Goal: Use online tool/utility: Utilize a website feature to perform a specific function

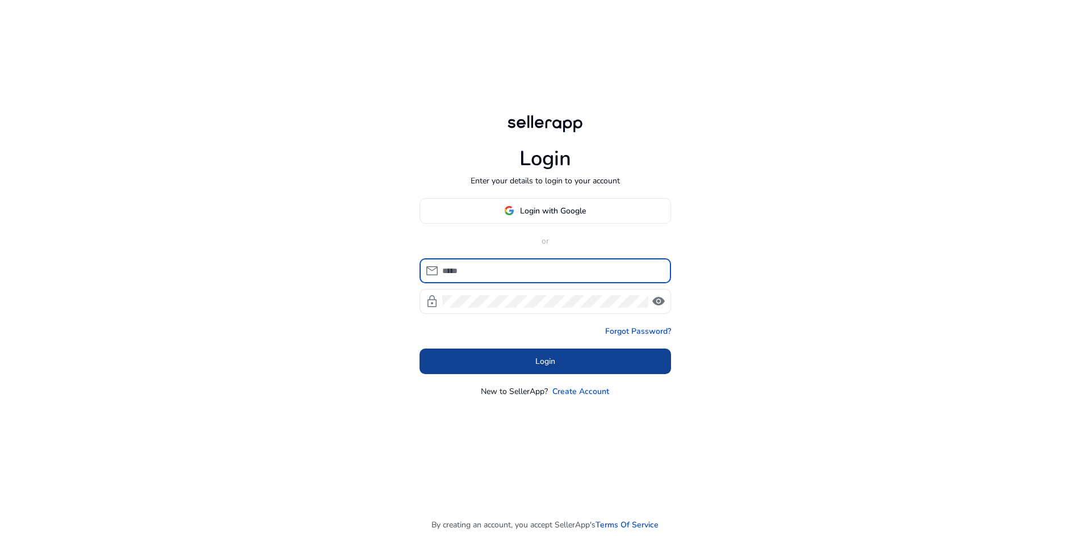
type input "**********"
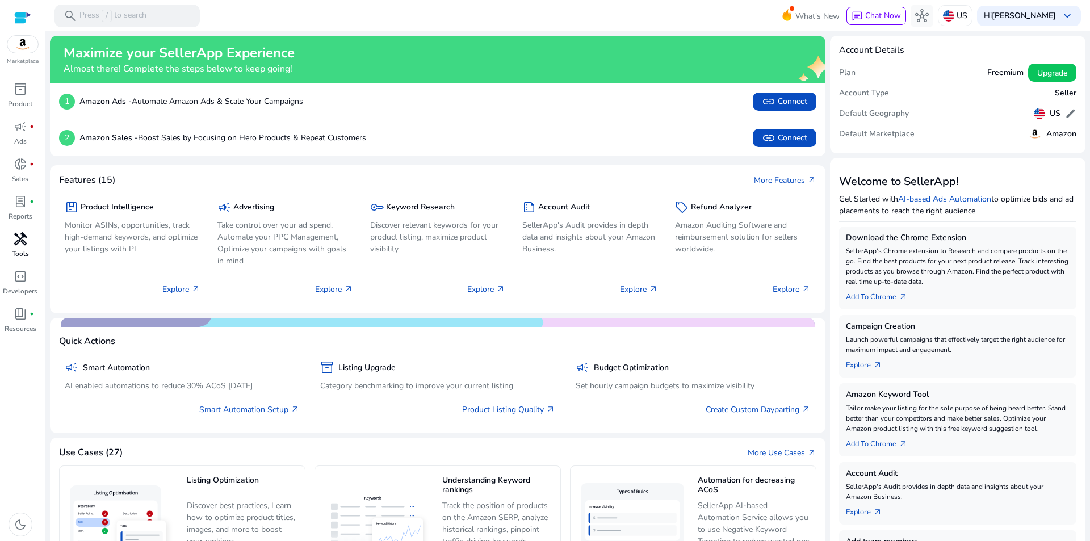
click at [20, 243] on span "handyman" at bounding box center [21, 239] width 14 height 14
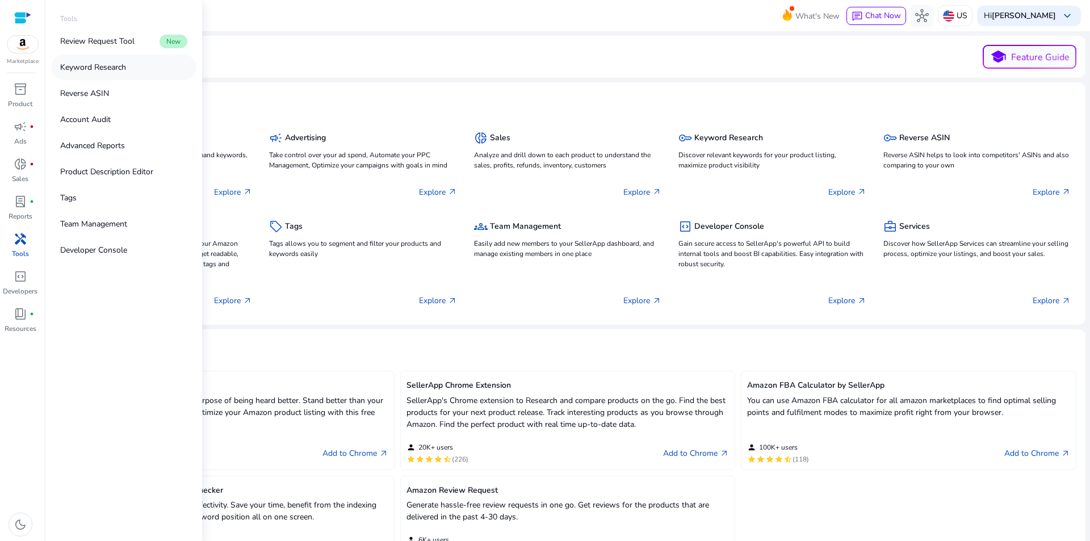
click at [102, 66] on p "Keyword Research" at bounding box center [93, 67] width 66 height 12
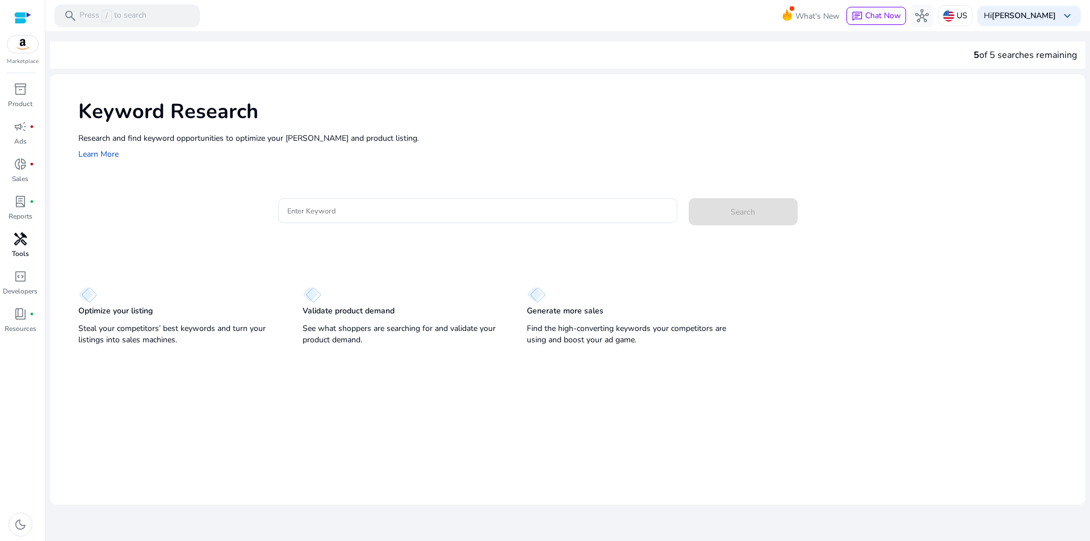
click at [16, 237] on span "handyman" at bounding box center [21, 239] width 14 height 14
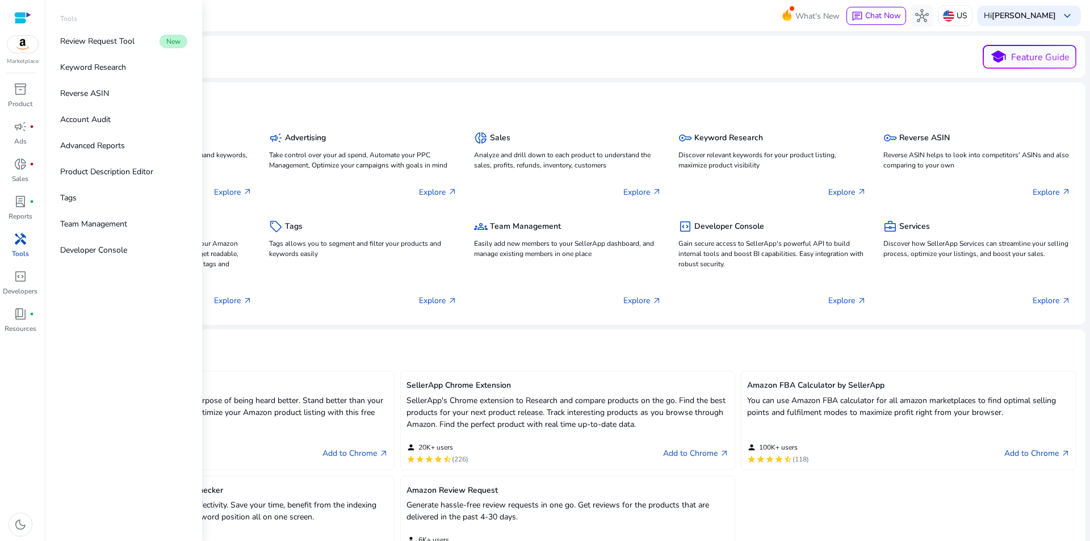
drag, startPoint x: 93, startPoint y: 95, endPoint x: 192, endPoint y: 134, distance: 106.8
click at [93, 95] on p "Reverse ASIN" at bounding box center [84, 93] width 49 height 12
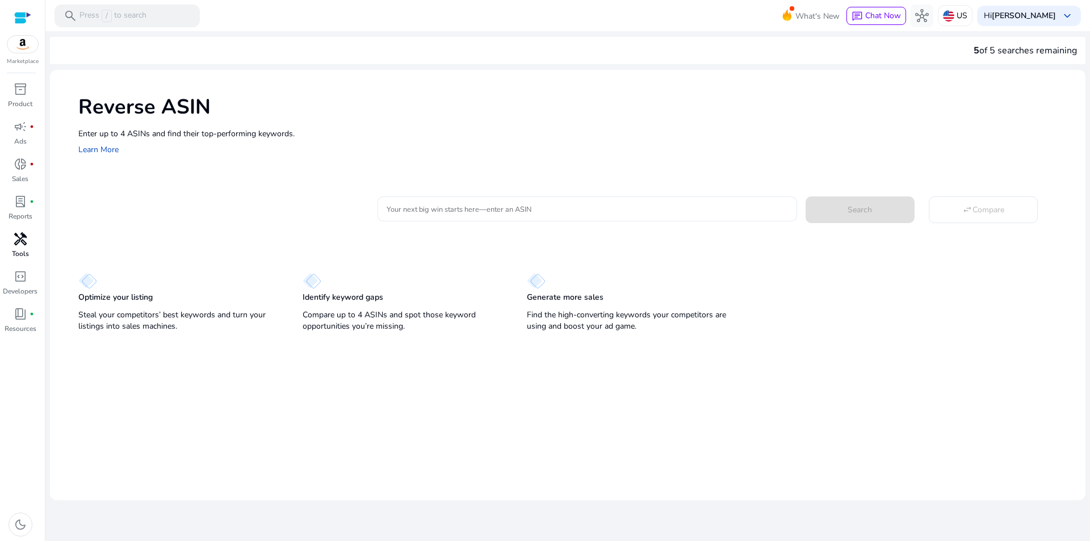
click at [455, 201] on div at bounding box center [587, 208] width 401 height 25
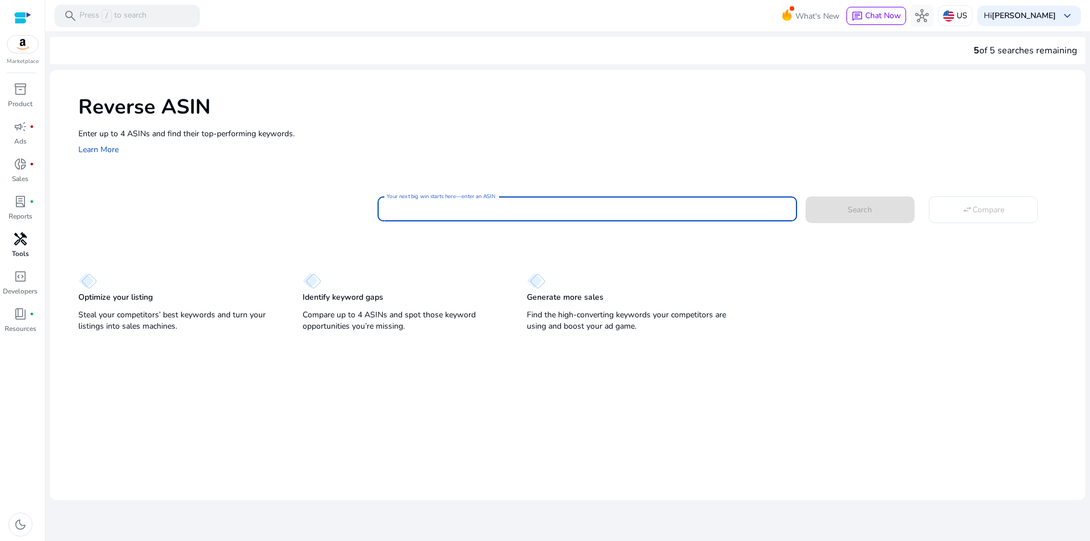
paste input "**********"
type input "**********"
click at [846, 213] on span at bounding box center [859, 209] width 109 height 27
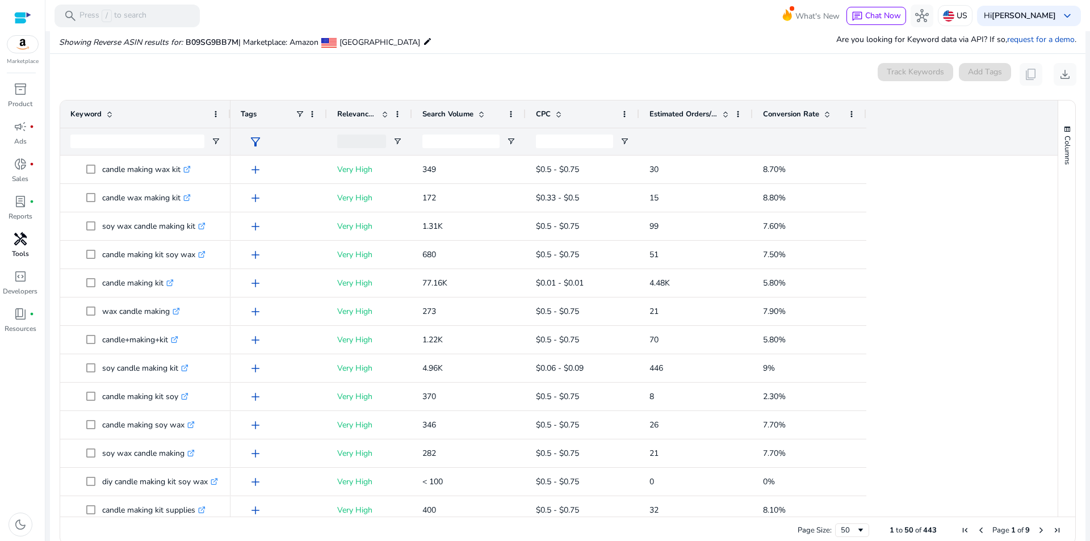
scroll to position [121, 0]
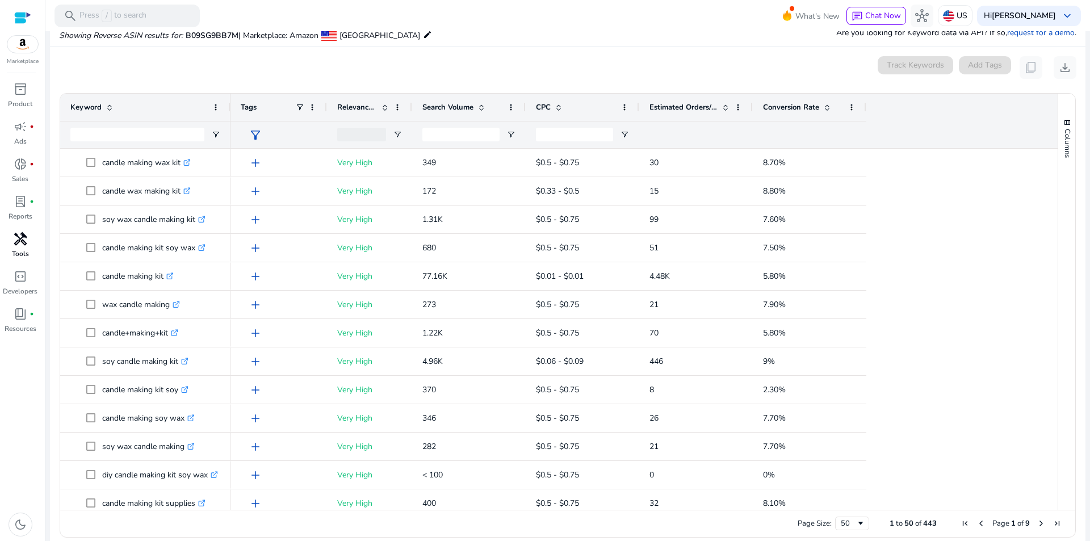
click at [461, 100] on div "Search Volume" at bounding box center [462, 107] width 81 height 22
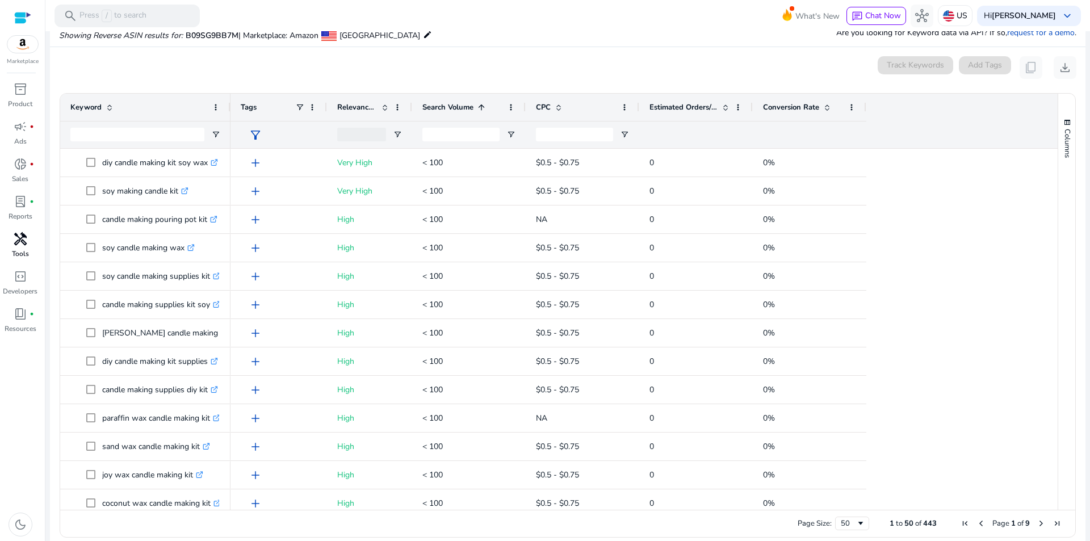
click at [467, 108] on span "Search Volume" at bounding box center [447, 107] width 51 height 10
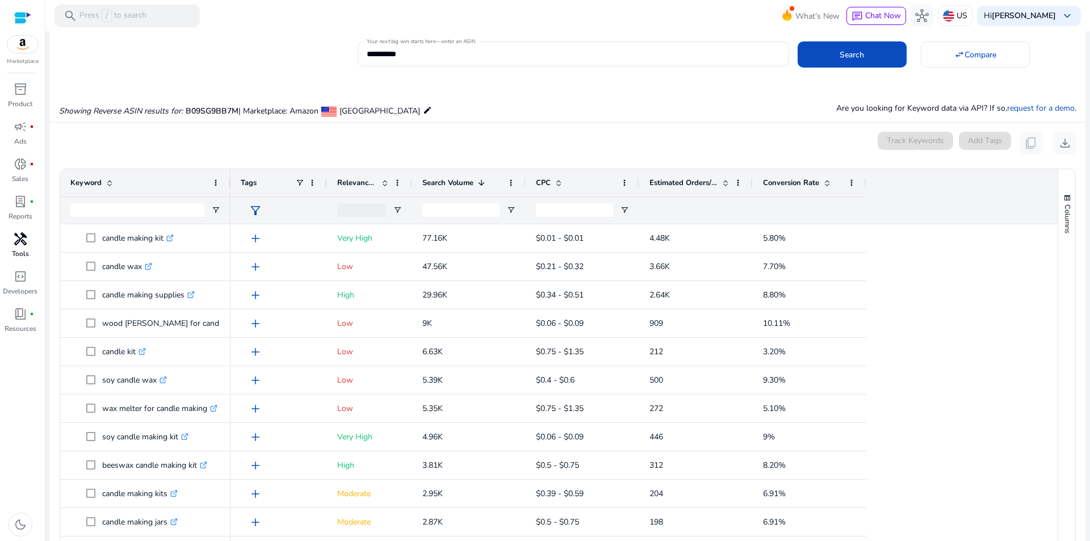
scroll to position [0, 0]
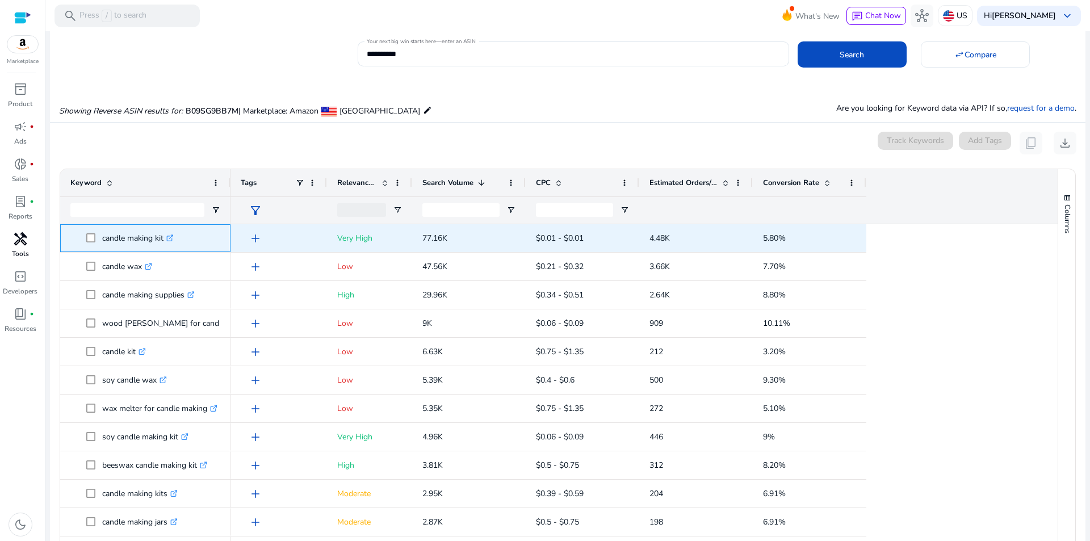
drag, startPoint x: 100, startPoint y: 239, endPoint x: 165, endPoint y: 250, distance: 66.2
click at [165, 250] on div "candle making kit .st0{fill:#2c8af8}" at bounding box center [145, 238] width 150 height 27
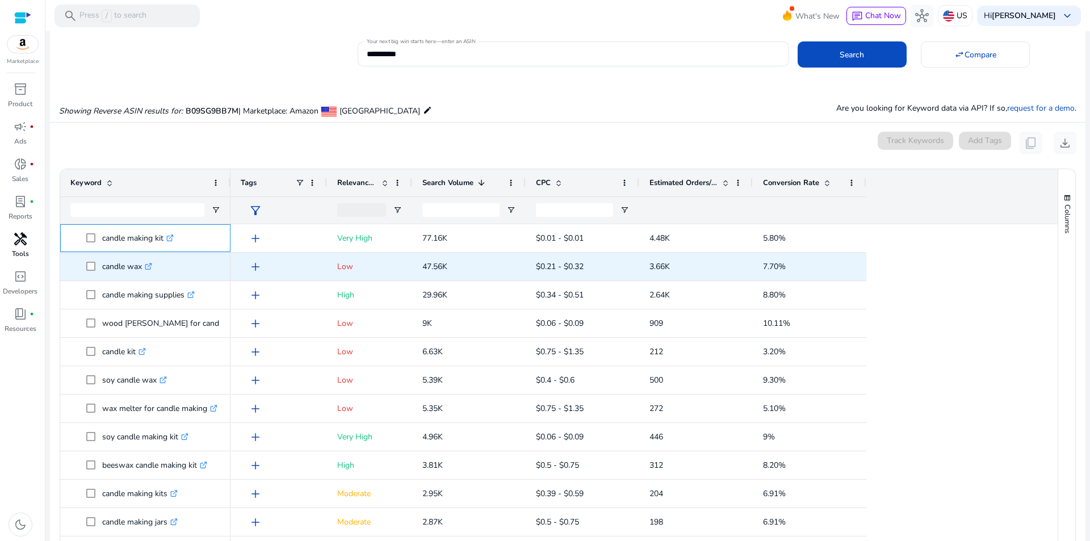
copy span "candle making kit"
